Goal: Transaction & Acquisition: Purchase product/service

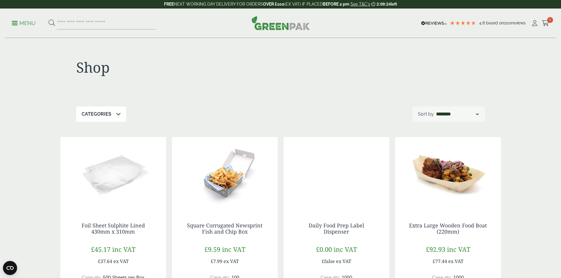
click at [116, 112] on icon at bounding box center [118, 114] width 5 height 5
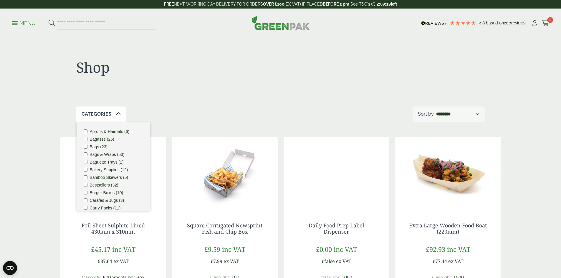
click at [205, 107] on div "Categories Aprons & Hairnets (6) Bagasse (26) Bags (23) Bags & Wraps (53) Bague…" at bounding box center [280, 114] width 409 height 15
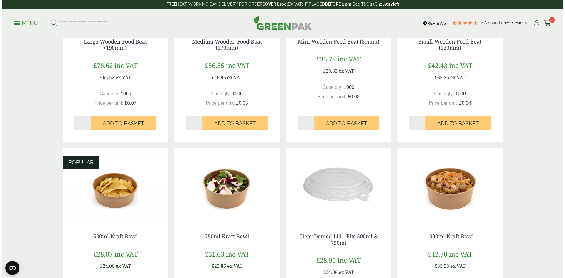
scroll to position [383, 0]
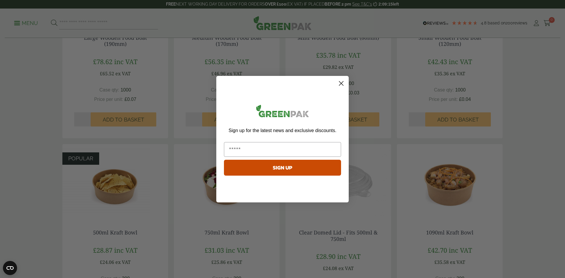
click at [343, 82] on icon "Close dialog" at bounding box center [341, 83] width 4 height 4
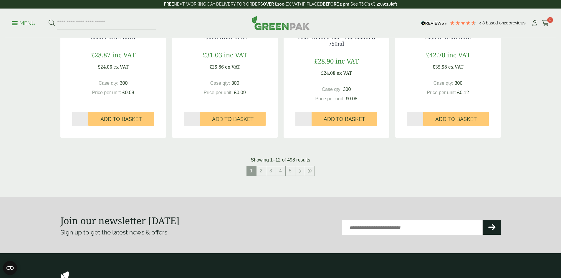
scroll to position [589, 0]
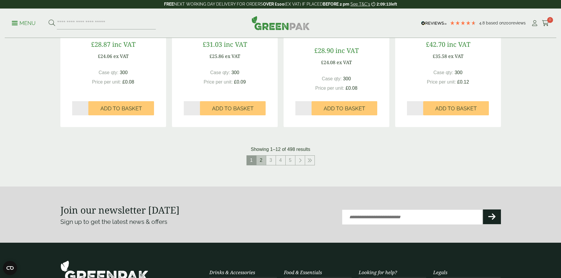
click at [264, 162] on link "2" at bounding box center [260, 160] width 9 height 9
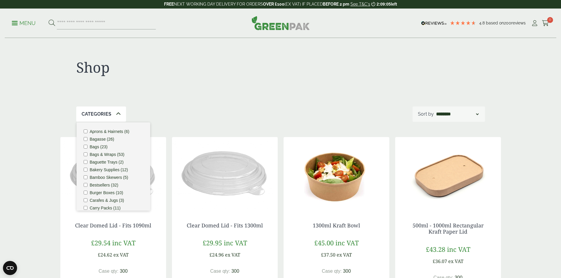
click at [186, 114] on div "Categories Aprons & Hairnets (6) Bagasse (26) Bags (23) Bags & Wraps (53) Bague…" at bounding box center [280, 114] width 409 height 15
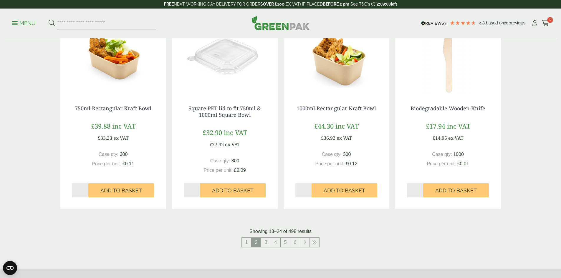
scroll to position [530, 0]
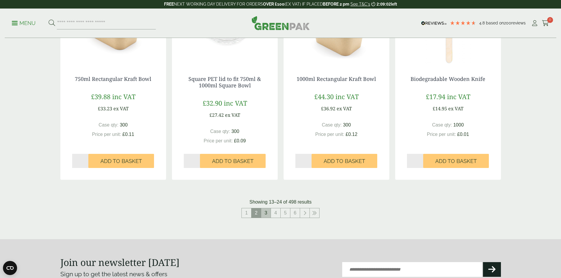
click at [269, 216] on link "3" at bounding box center [265, 212] width 9 height 9
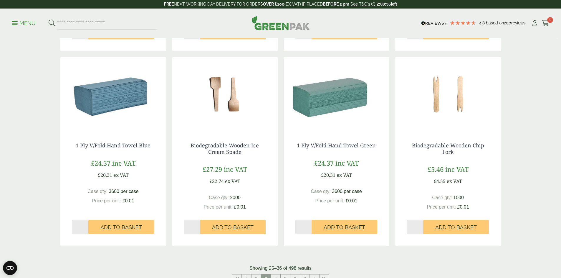
scroll to position [589, 0]
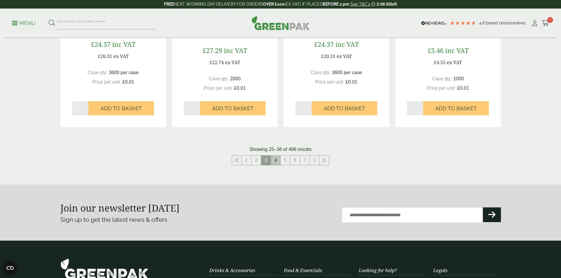
click at [278, 162] on link "4" at bounding box center [275, 160] width 9 height 9
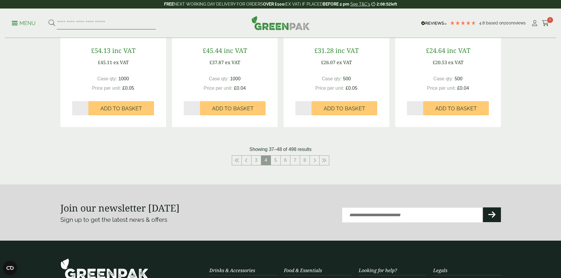
click at [97, 21] on input "search" at bounding box center [106, 23] width 99 height 12
type input "*****"
click at [49, 19] on button at bounding box center [52, 23] width 6 height 8
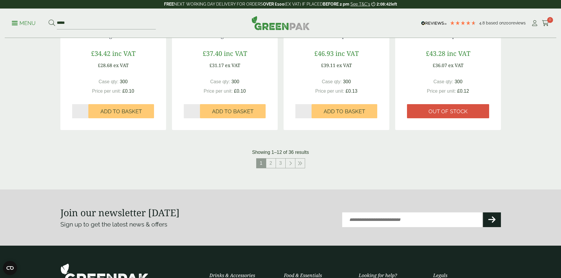
scroll to position [589, 0]
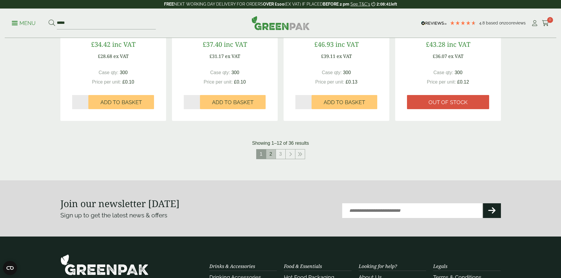
click at [272, 150] on link "2" at bounding box center [270, 154] width 9 height 9
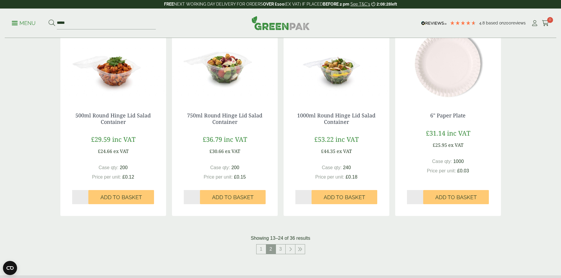
scroll to position [500, 0]
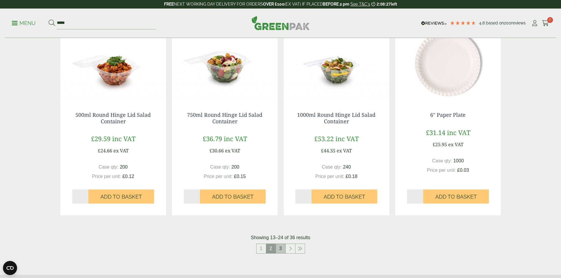
click at [282, 249] on link "3" at bounding box center [280, 248] width 9 height 9
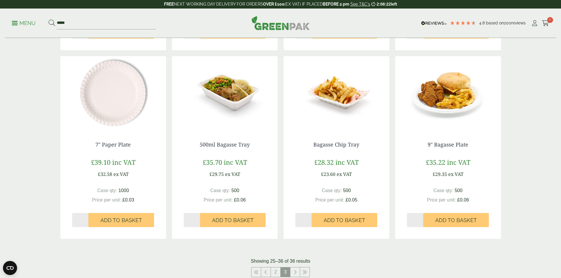
scroll to position [618, 0]
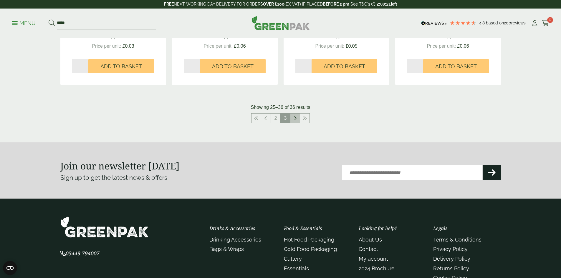
click at [298, 117] on link at bounding box center [294, 118] width 9 height 9
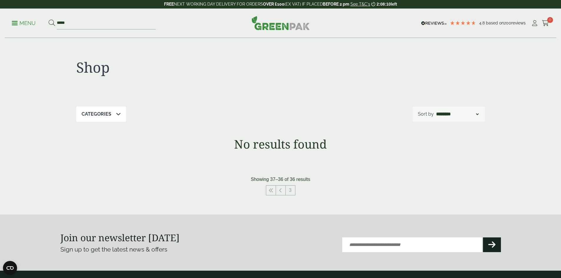
click at [20, 22] on p "Menu" at bounding box center [24, 23] width 24 height 7
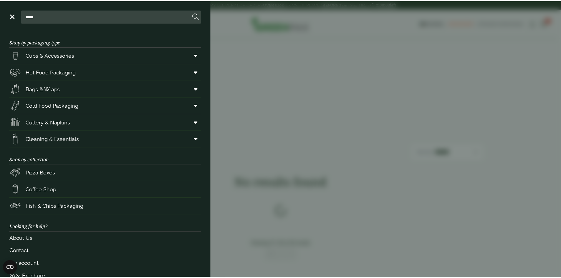
scroll to position [215, 0]
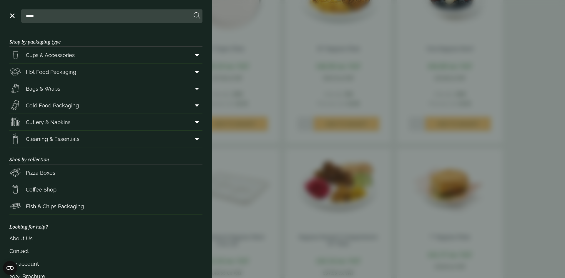
click at [11, 16] on span at bounding box center [12, 15] width 6 height 1
